Goal: Information Seeking & Learning: Learn about a topic

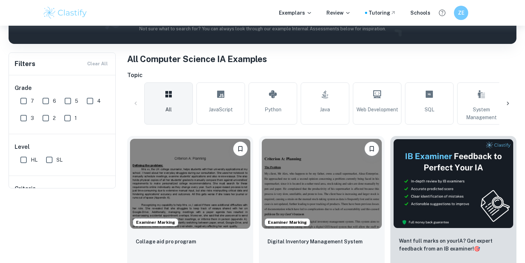
scroll to position [168, 0]
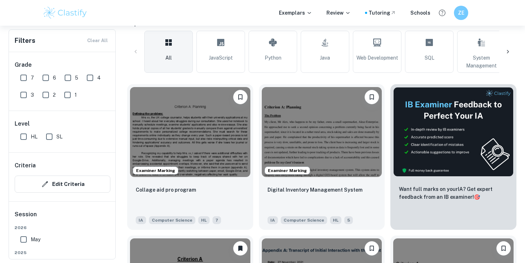
click at [24, 76] on input "7" at bounding box center [23, 78] width 14 height 14
checkbox input "true"
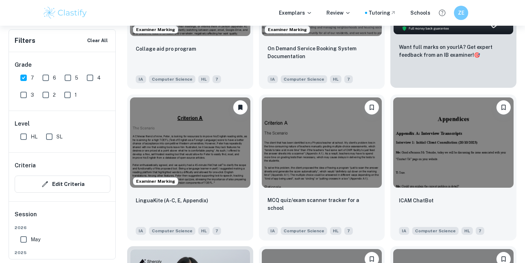
scroll to position [328, 0]
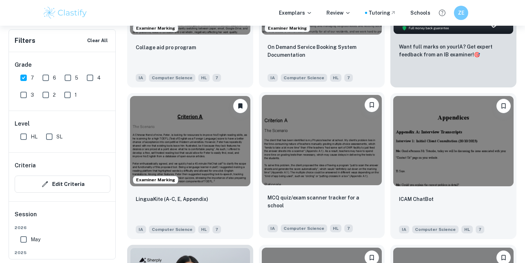
click at [331, 161] on img at bounding box center [322, 140] width 120 height 90
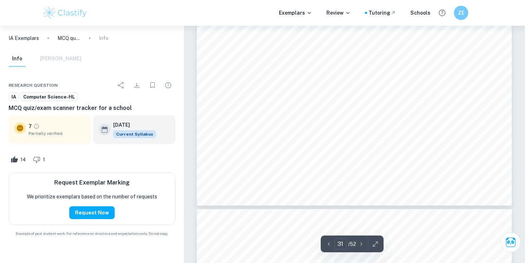
scroll to position [12614, 0]
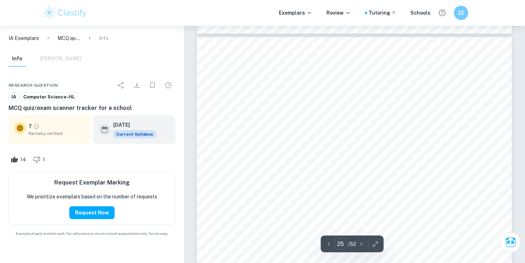
type input "24"
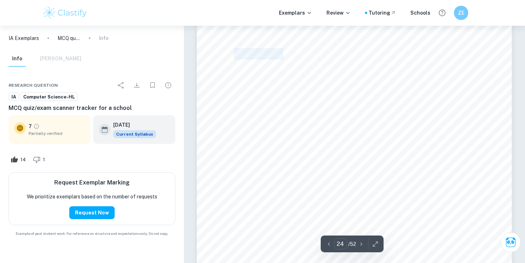
scroll to position [9582, 0]
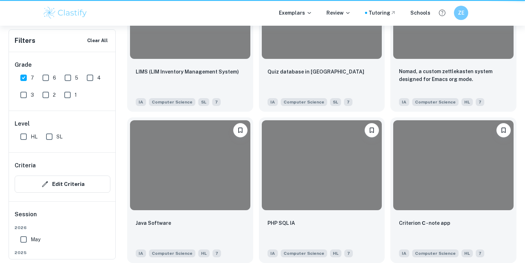
scroll to position [328, 0]
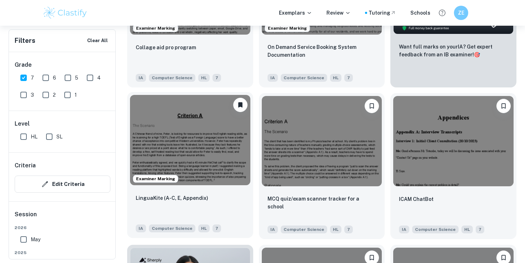
click at [214, 146] on img at bounding box center [190, 140] width 120 height 90
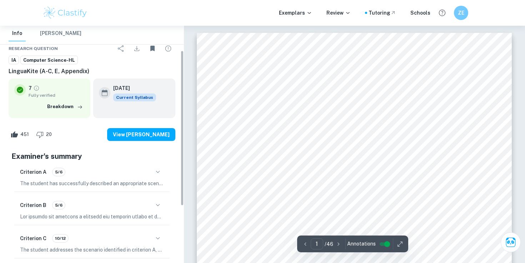
scroll to position [46, 0]
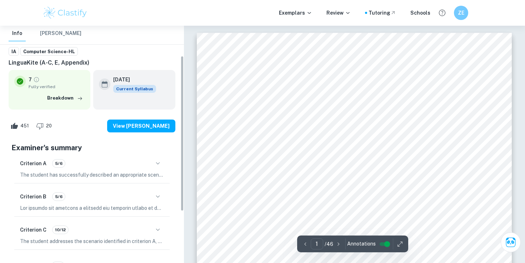
click at [116, 231] on div "Criterion C 10/12" at bounding box center [92, 230] width 144 height 12
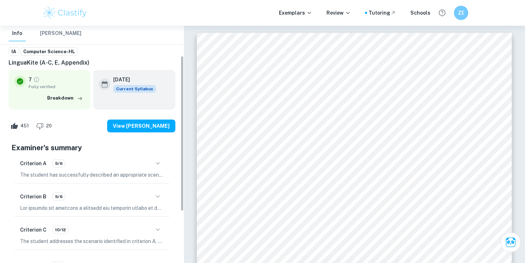
click at [154, 230] on icon "button" at bounding box center [158, 230] width 9 height 9
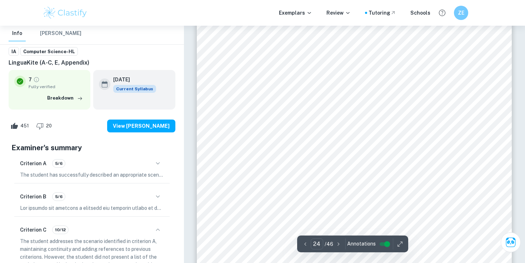
scroll to position [10213, 0]
type input "26"
